Goal: Task Accomplishment & Management: Use online tool/utility

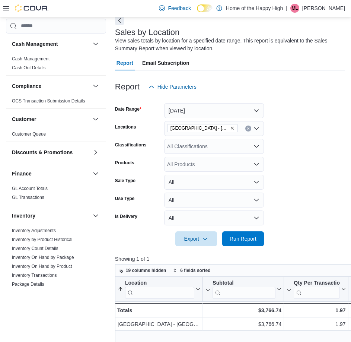
scroll to position [372, 0]
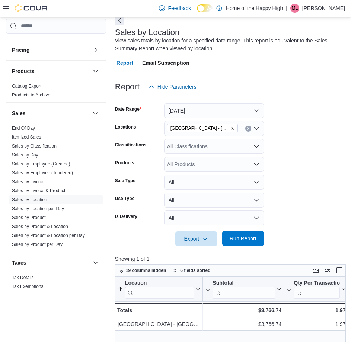
click at [250, 240] on span "Run Report" at bounding box center [243, 237] width 27 height 7
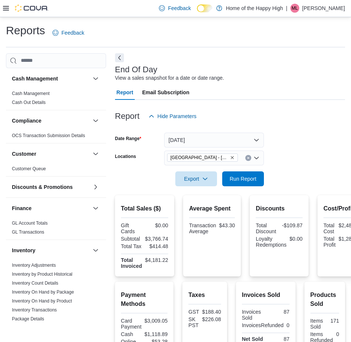
scroll to position [384, 0]
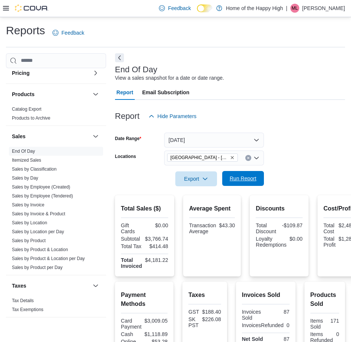
click at [246, 176] on span "Run Report" at bounding box center [243, 178] width 27 height 7
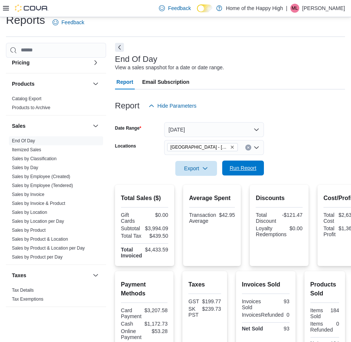
scroll to position [0, 0]
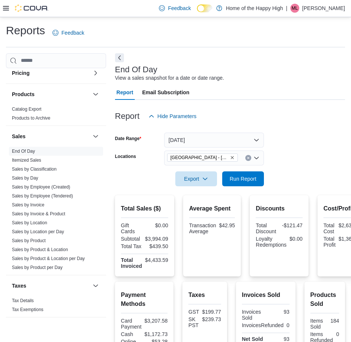
drag, startPoint x: 299, startPoint y: 183, endPoint x: 122, endPoint y: 58, distance: 216.5
click at [122, 58] on button "Next" at bounding box center [119, 57] width 9 height 9
